Goal: Use online tool/utility: Utilize a website feature to perform a specific function

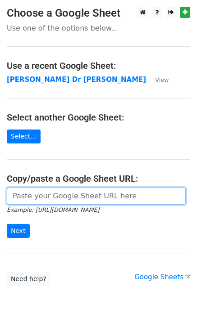
drag, startPoint x: 64, startPoint y: 199, endPoint x: 62, endPoint y: 203, distance: 5.4
click at [64, 199] on input "url" at bounding box center [96, 196] width 179 height 17
paste input "[URL][DOMAIN_NAME]"
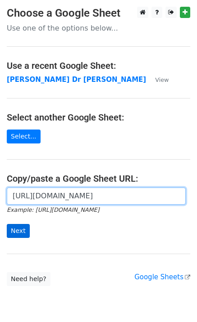
type input "[URL][DOMAIN_NAME]"
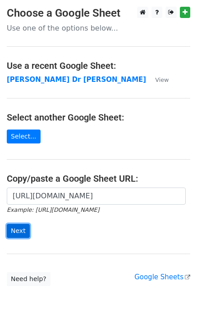
scroll to position [0, 0]
click at [18, 230] on input "Next" at bounding box center [18, 231] width 23 height 14
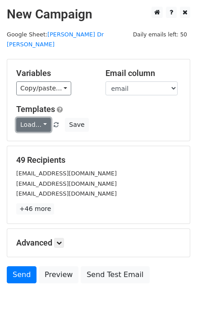
click at [36, 119] on link "Load..." at bounding box center [33, 125] width 35 height 14
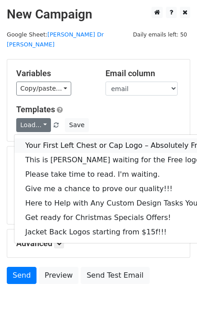
click at [43, 138] on link "Your First Left Chest or Cap Logo – Absolutely Free" at bounding box center [121, 145] width 215 height 14
